Goal: Task Accomplishment & Management: Manage account settings

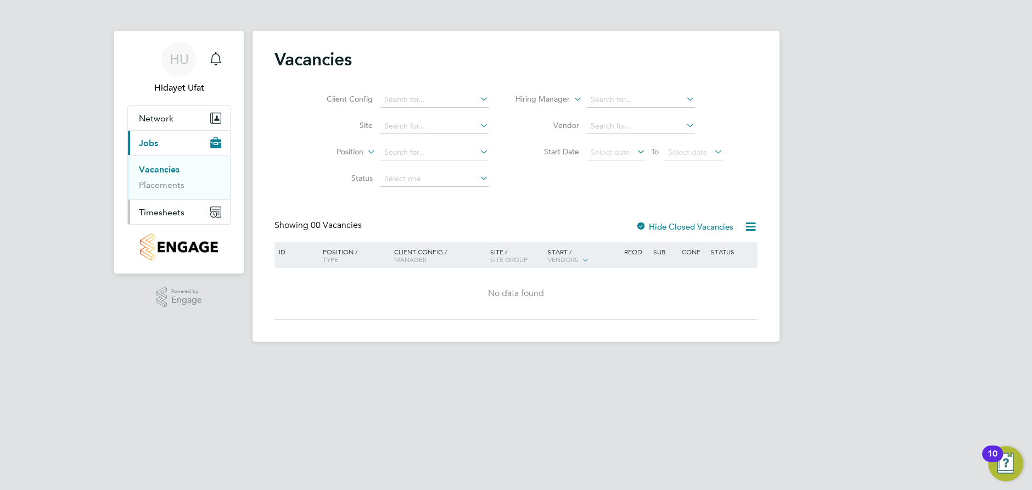
click at [166, 210] on span "Timesheets" at bounding box center [162, 212] width 46 height 10
click at [165, 198] on link "Timesheets" at bounding box center [162, 194] width 46 height 10
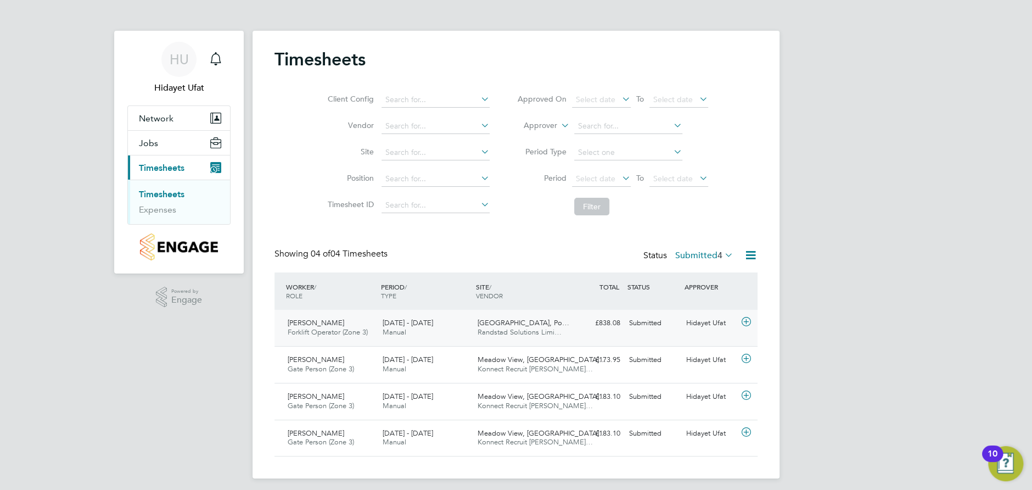
click at [501, 321] on span "[GEOGRAPHIC_DATA], Po…" at bounding box center [524, 322] width 92 height 9
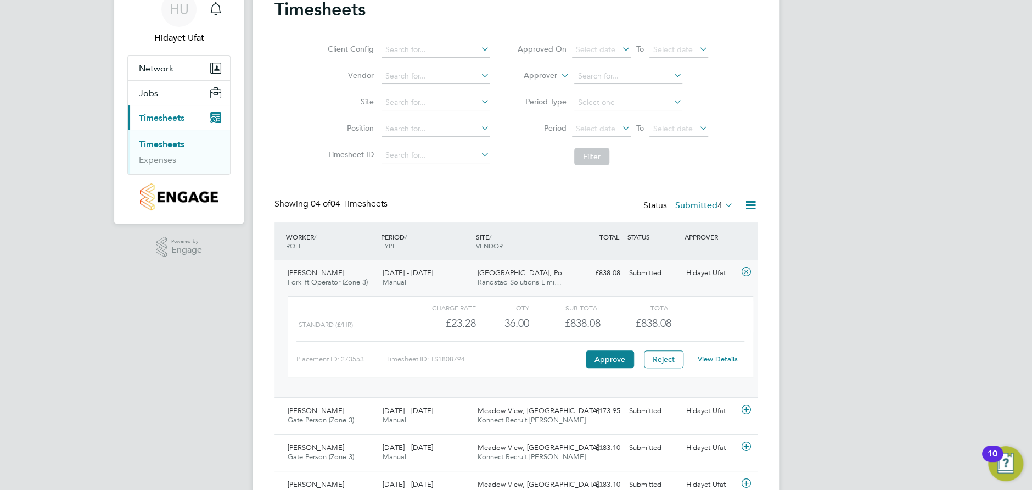
scroll to position [106, 0]
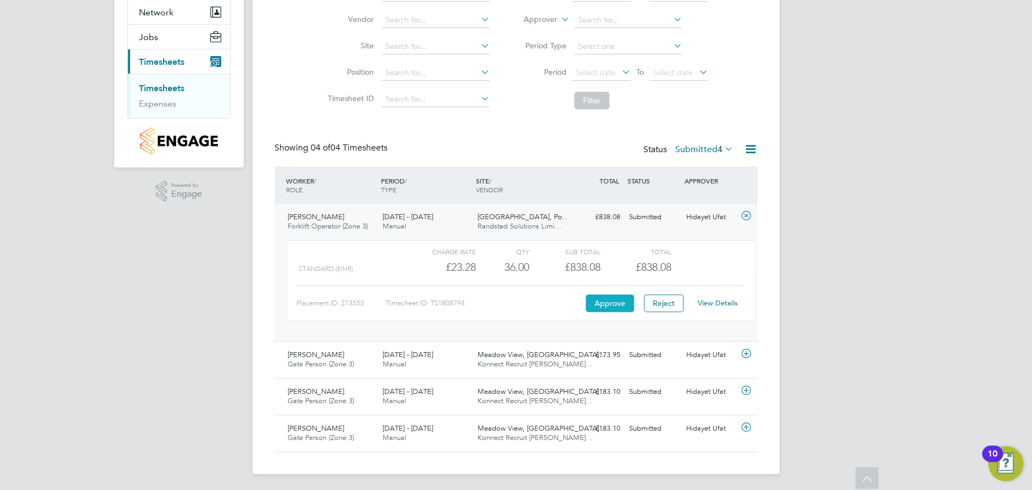
click at [600, 303] on button "Approve" at bounding box center [610, 303] width 48 height 18
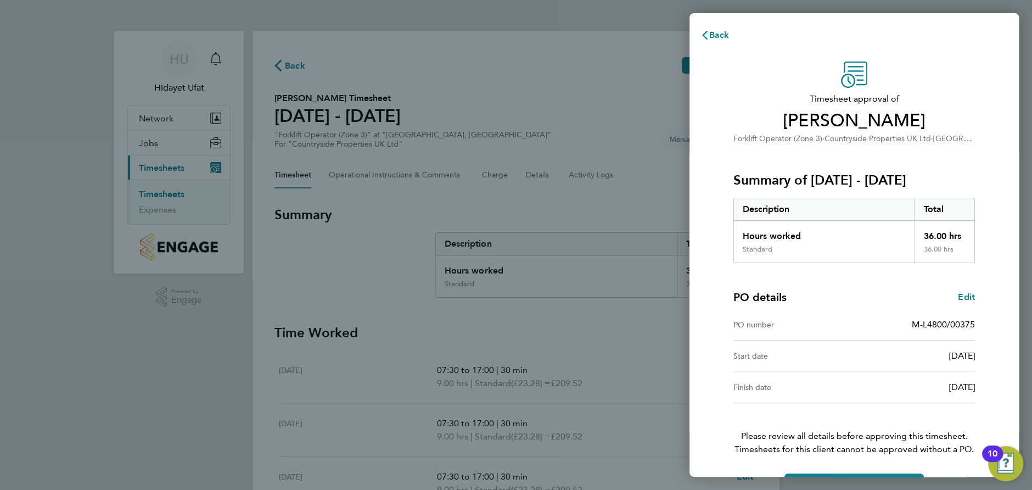
scroll to position [35, 0]
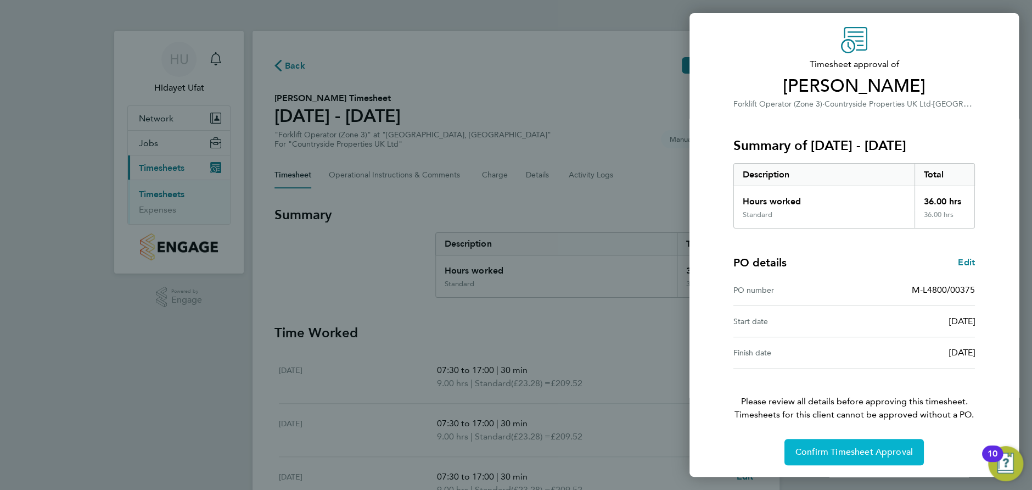
click at [854, 458] on button "Confirm Timesheet Approval" at bounding box center [854, 452] width 139 height 26
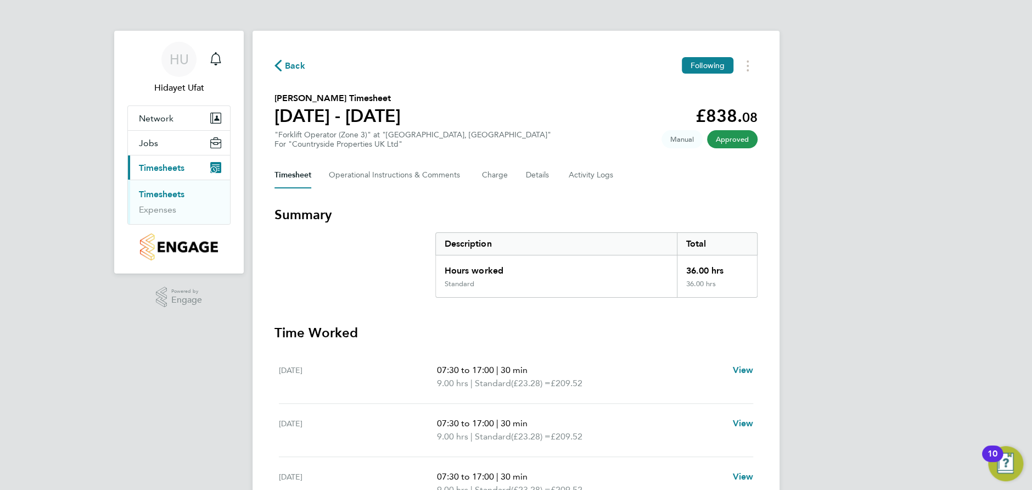
click at [290, 66] on span "Back" at bounding box center [295, 65] width 20 height 13
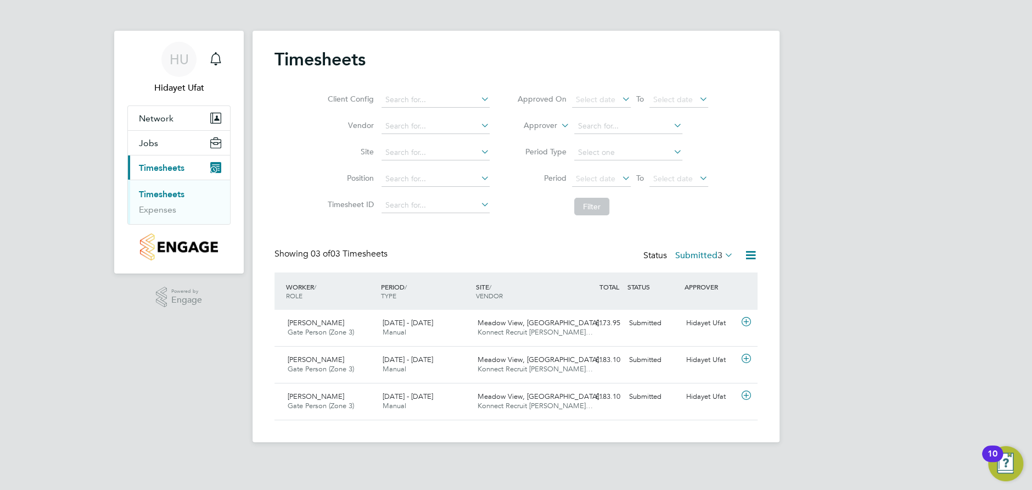
click at [183, 169] on span "Timesheets" at bounding box center [162, 168] width 46 height 10
click at [213, 61] on icon "Main navigation" at bounding box center [215, 58] width 13 height 13
